Goal: Task Accomplishment & Management: Manage account settings

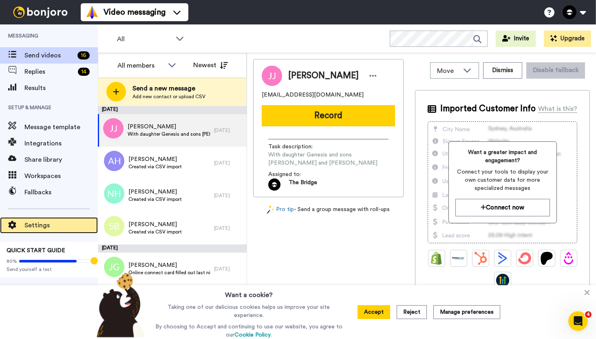
click at [47, 222] on span "Settings" at bounding box center [60, 226] width 73 height 10
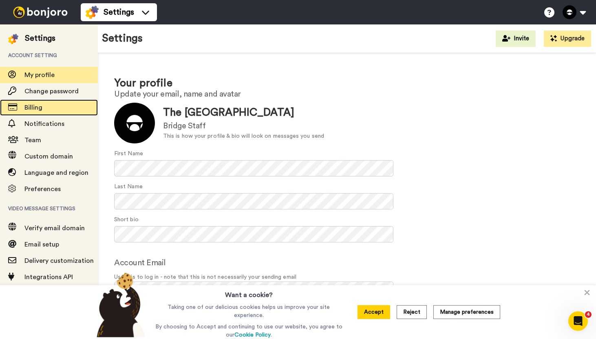
click at [32, 107] on span "Billing" at bounding box center [33, 107] width 18 height 7
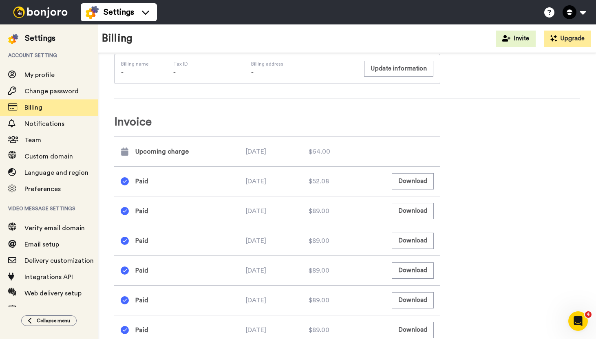
scroll to position [308, 0]
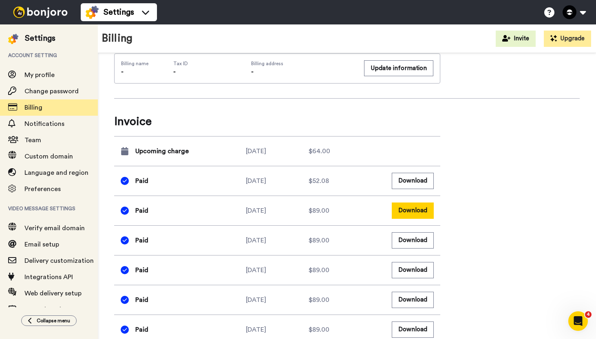
click at [413, 214] on button "Download" at bounding box center [413, 211] width 42 height 16
